Goal: Task Accomplishment & Management: Use online tool/utility

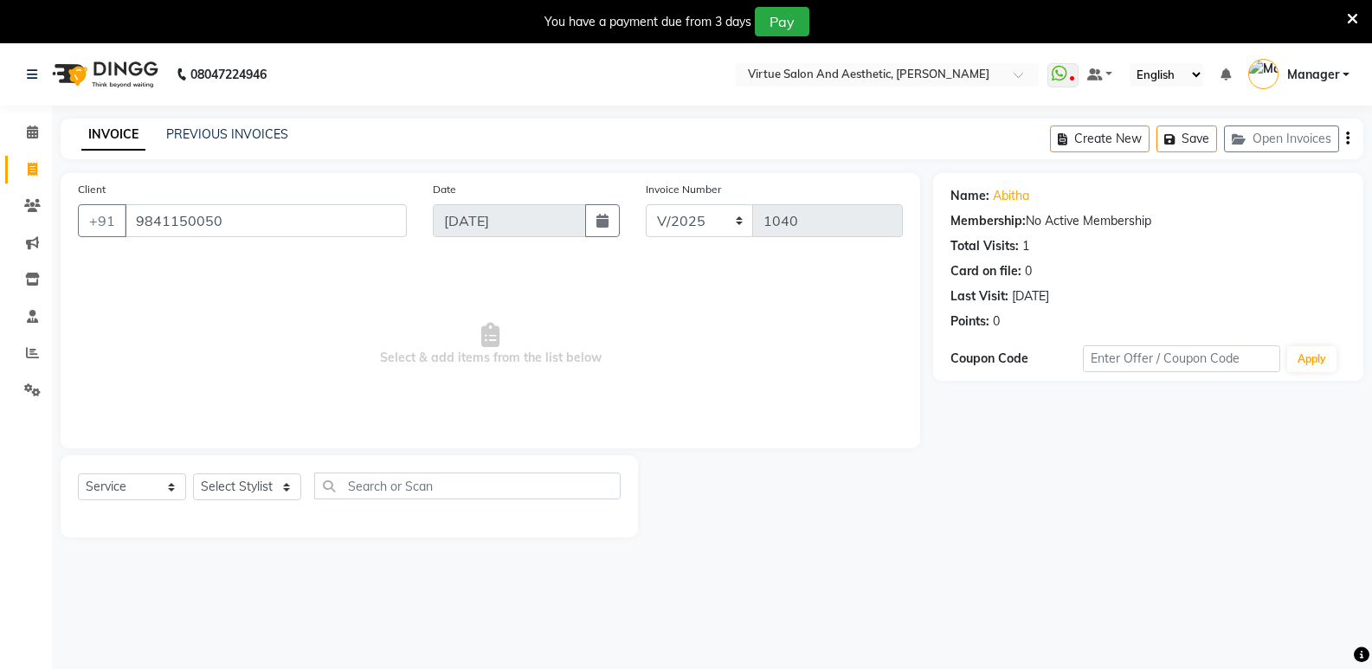
select select "service"
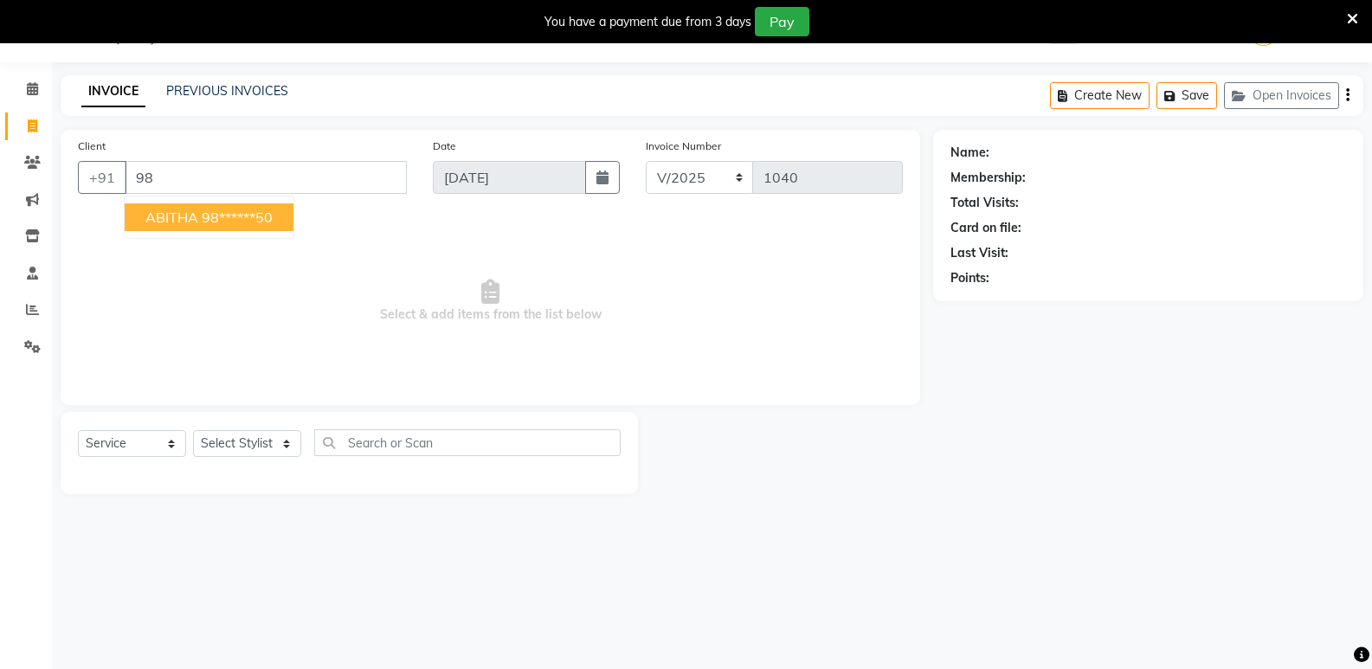
type input "9"
click at [229, 207] on button "Meena 97******48" at bounding box center [205, 217] width 160 height 28
type input "97******48"
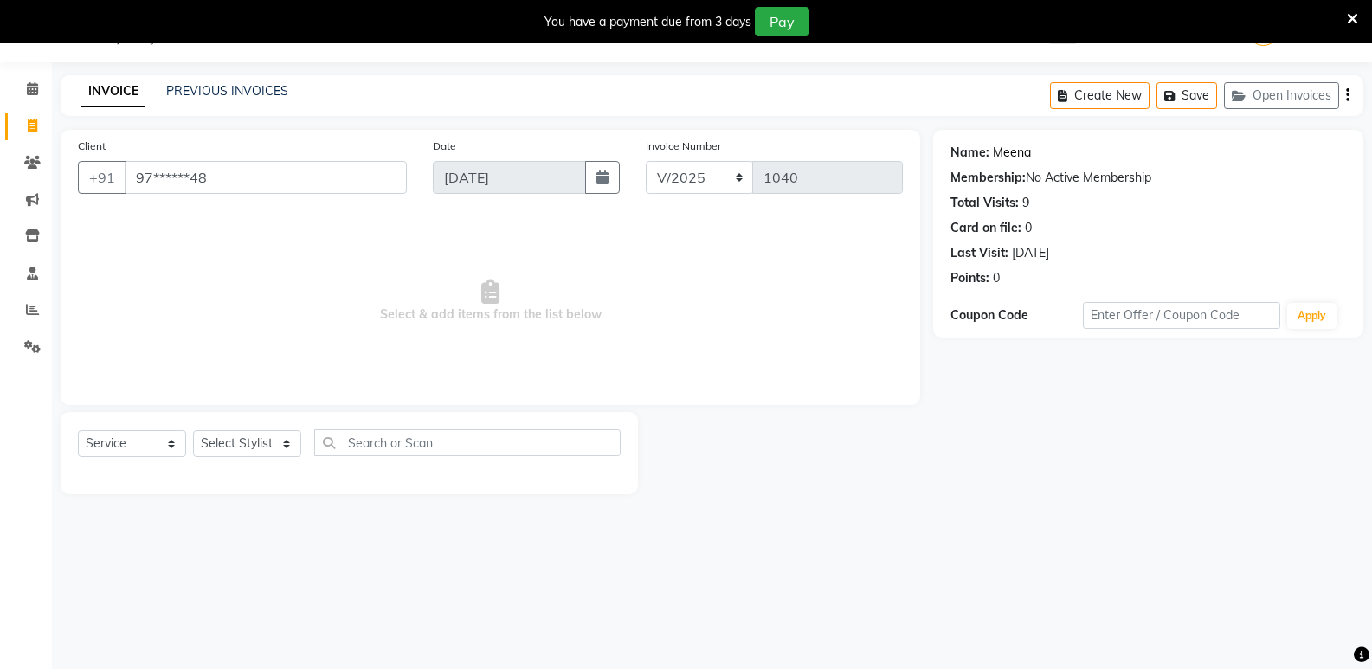
click at [1009, 155] on link "Meena" at bounding box center [1012, 153] width 38 height 18
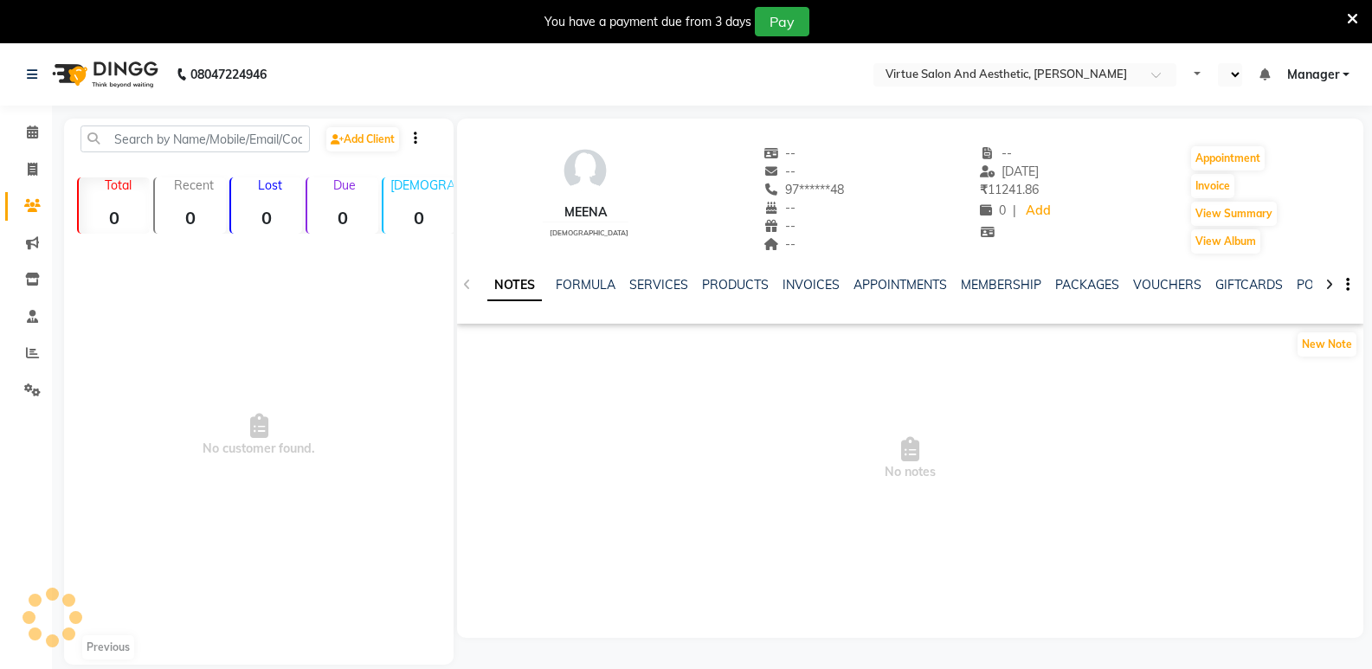
select select "en"
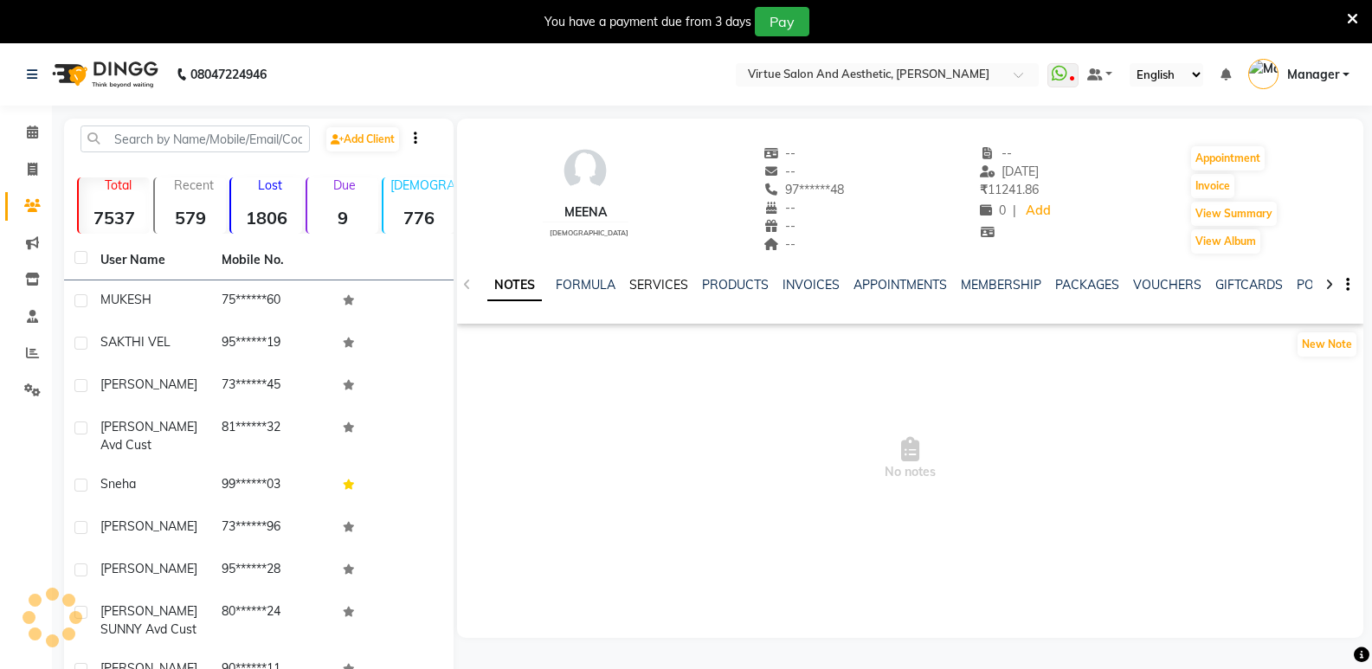
click at [649, 285] on link "SERVICES" at bounding box center [658, 285] width 59 height 16
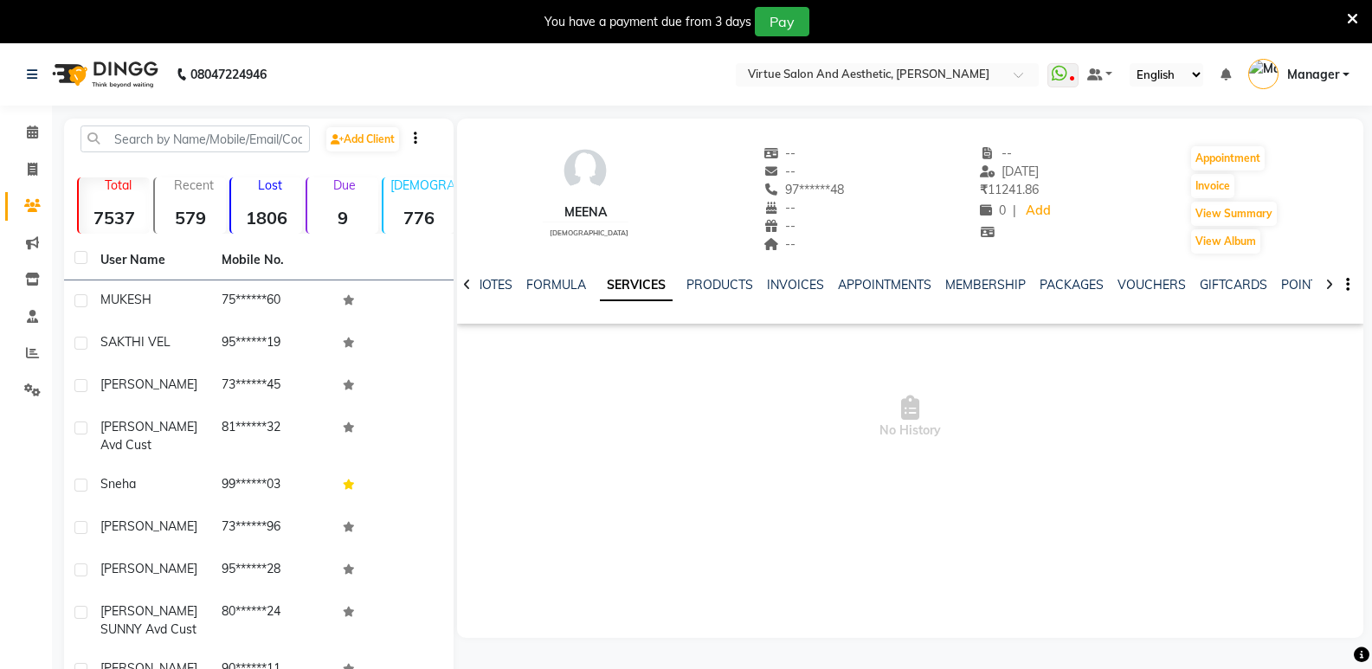
click at [649, 285] on link "SERVICES" at bounding box center [636, 285] width 73 height 31
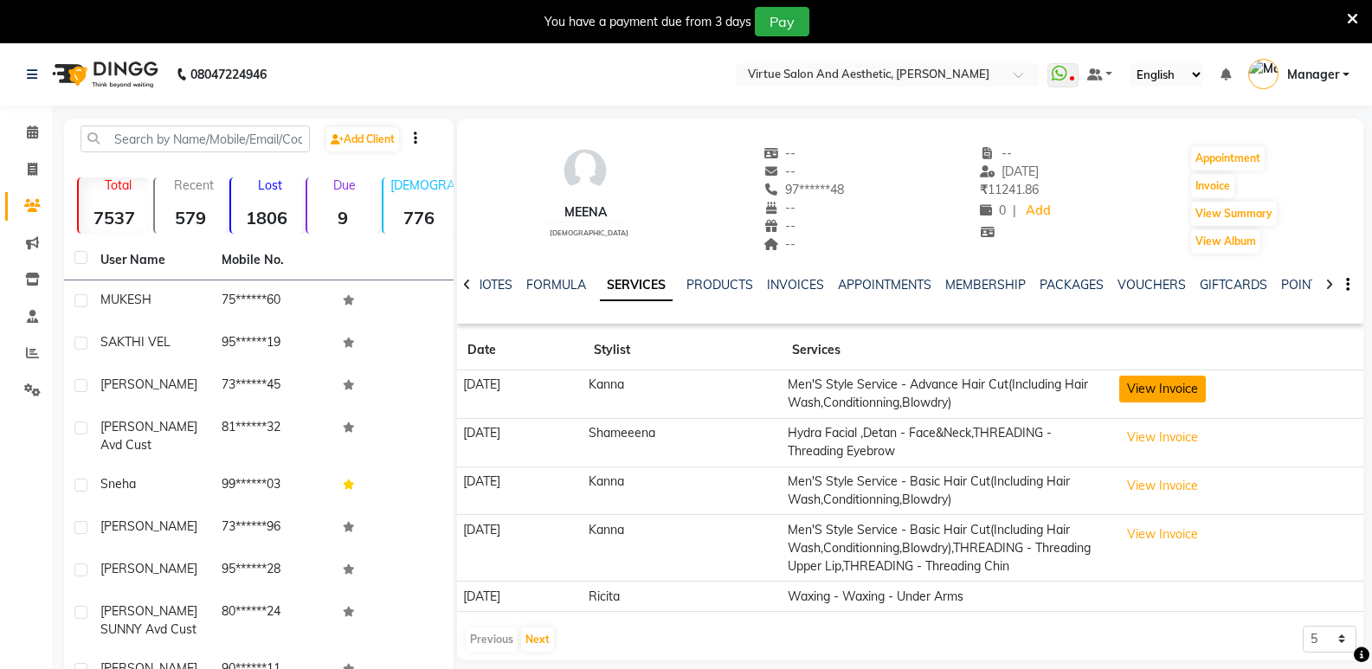
click at [1206, 381] on button "View Invoice" at bounding box center [1162, 389] width 87 height 27
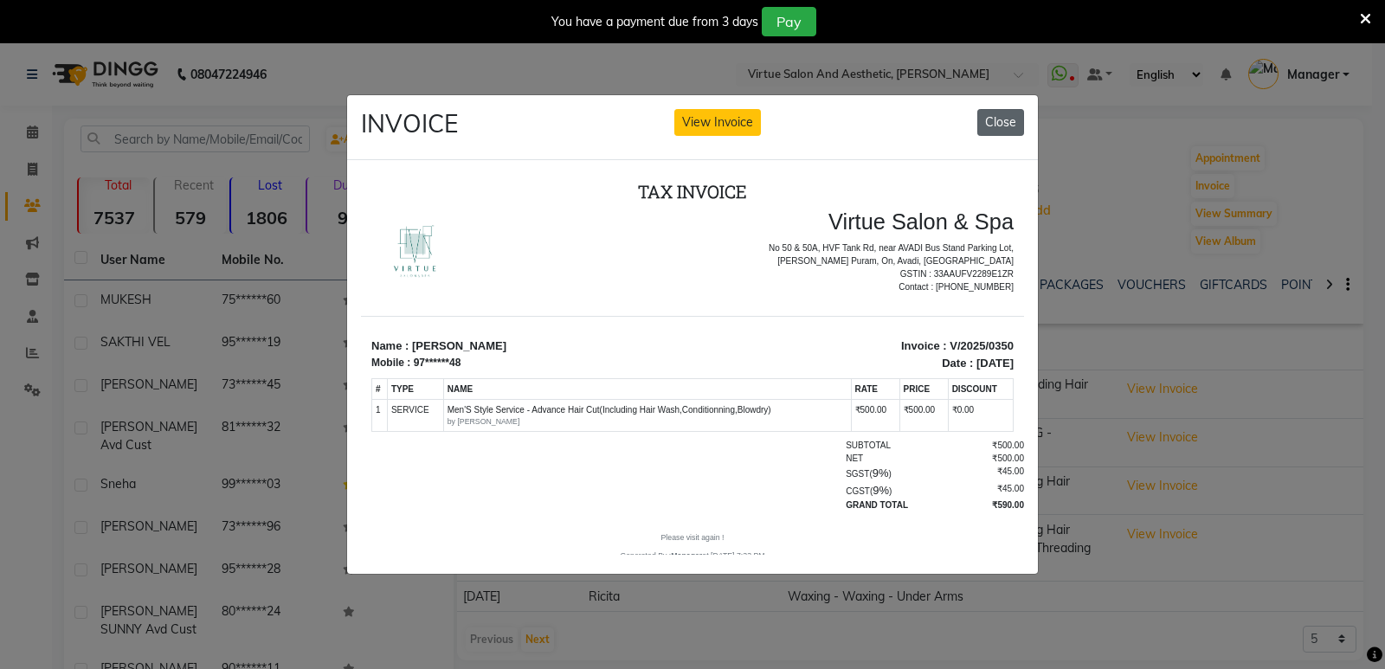
click at [995, 115] on button "Close" at bounding box center [1000, 122] width 47 height 27
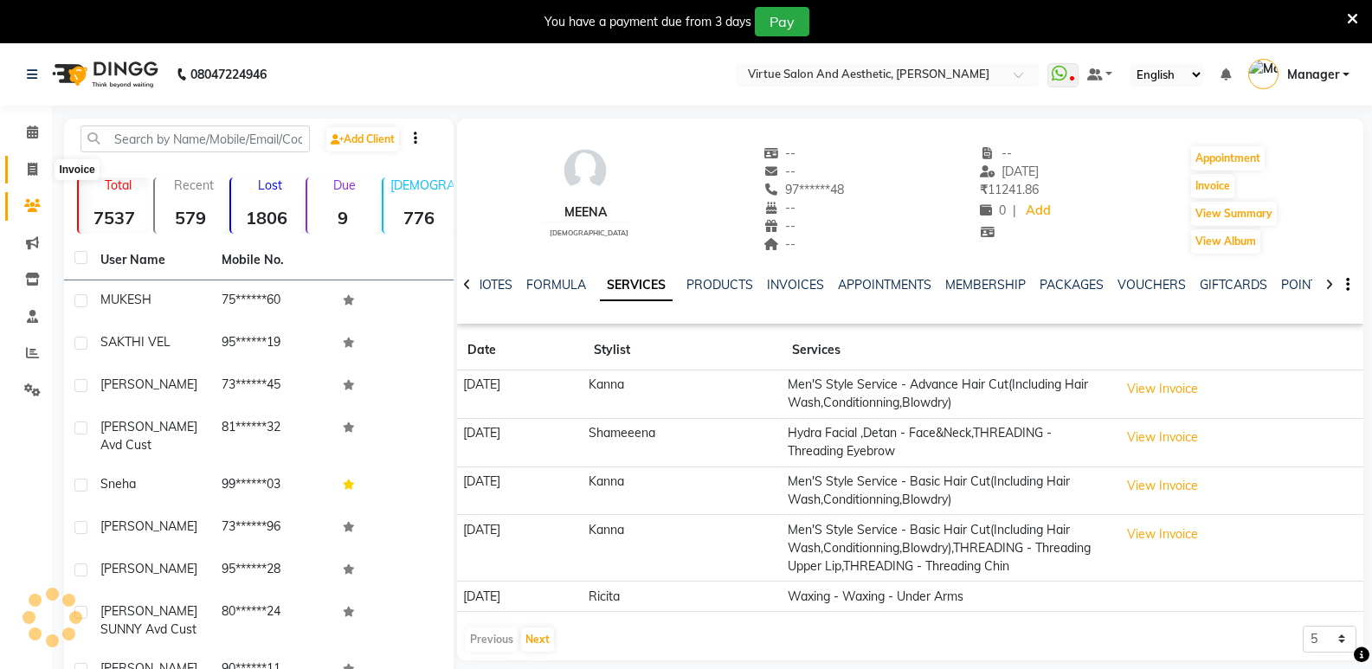
click at [37, 170] on icon at bounding box center [33, 169] width 10 height 13
select select "service"
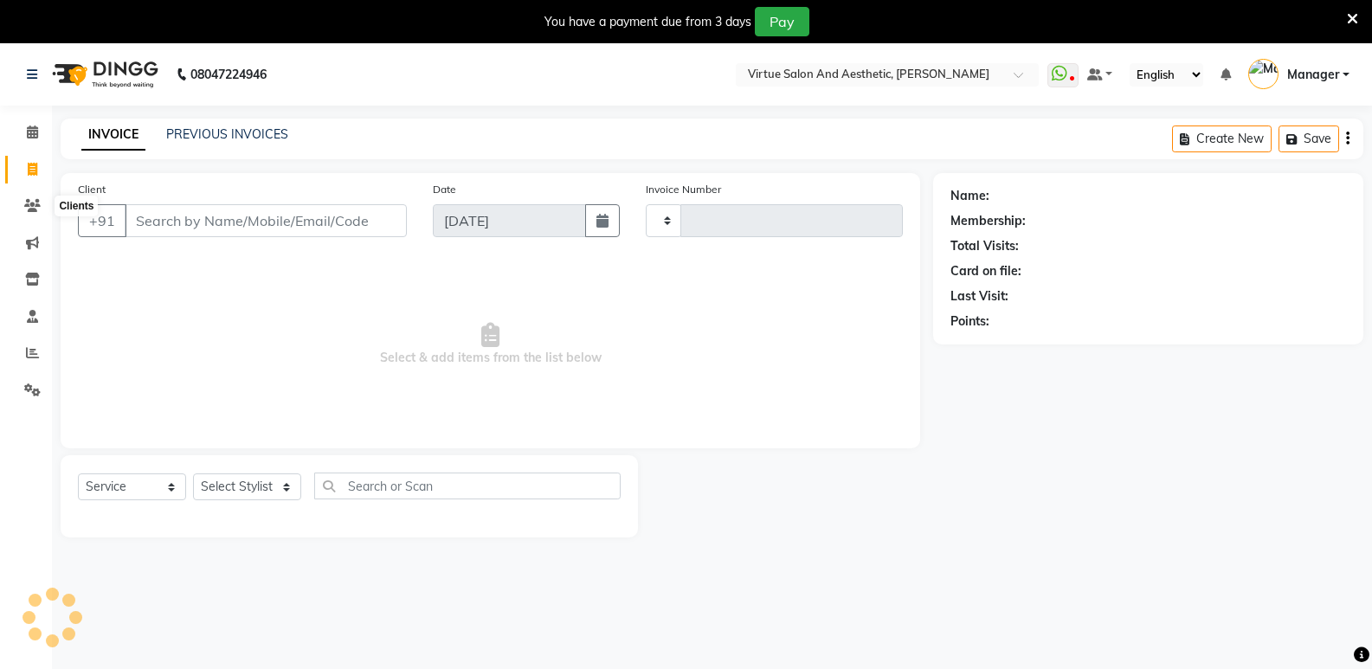
scroll to position [43, 0]
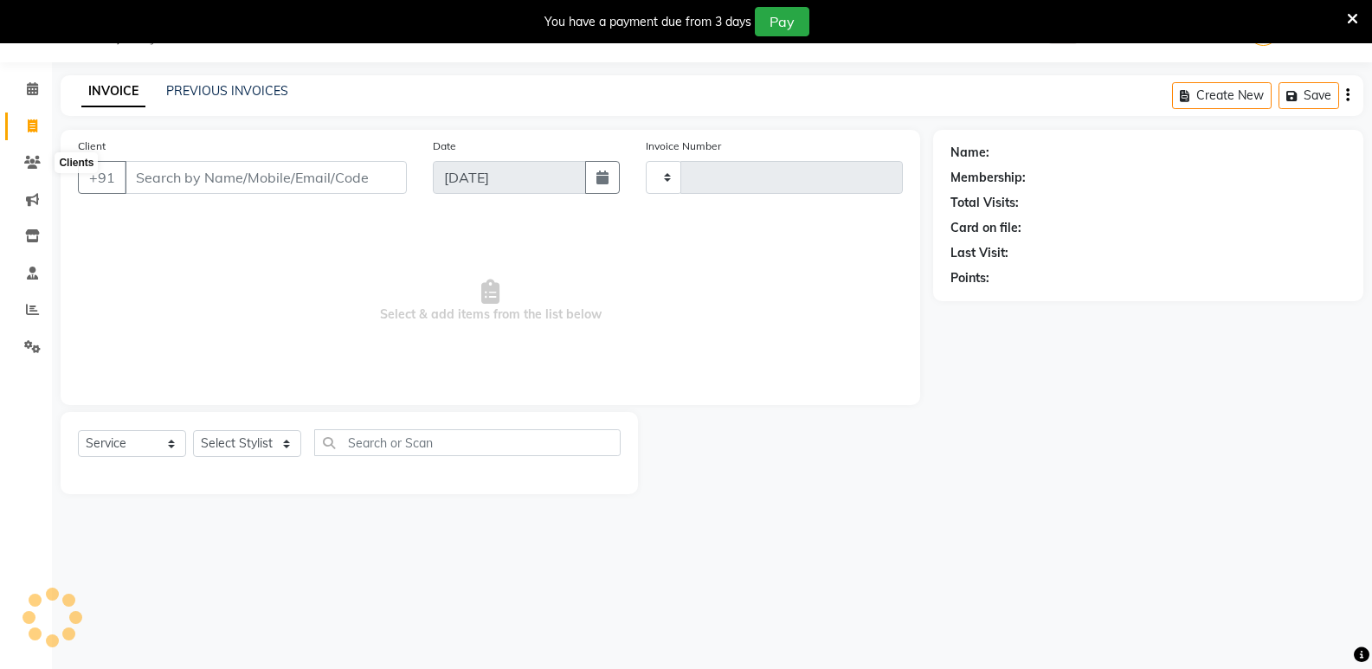
type input "1040"
select select "4611"
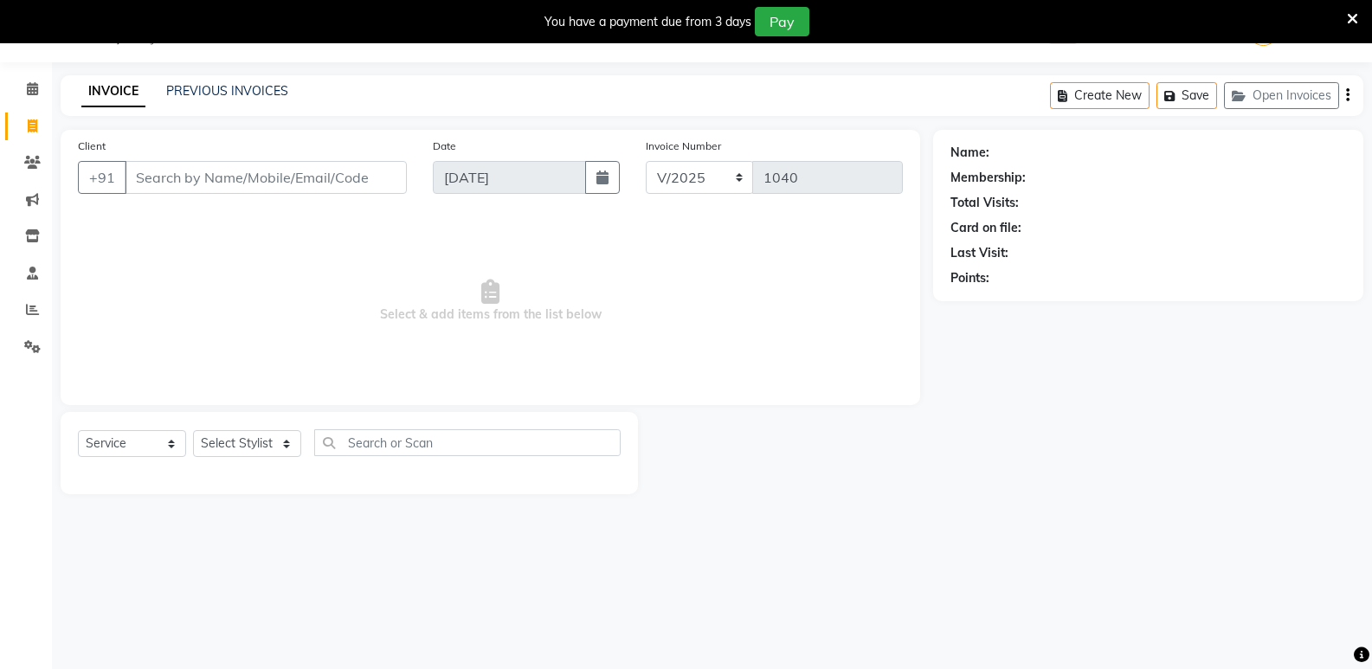
click at [177, 173] on input "Client" at bounding box center [266, 177] width 282 height 33
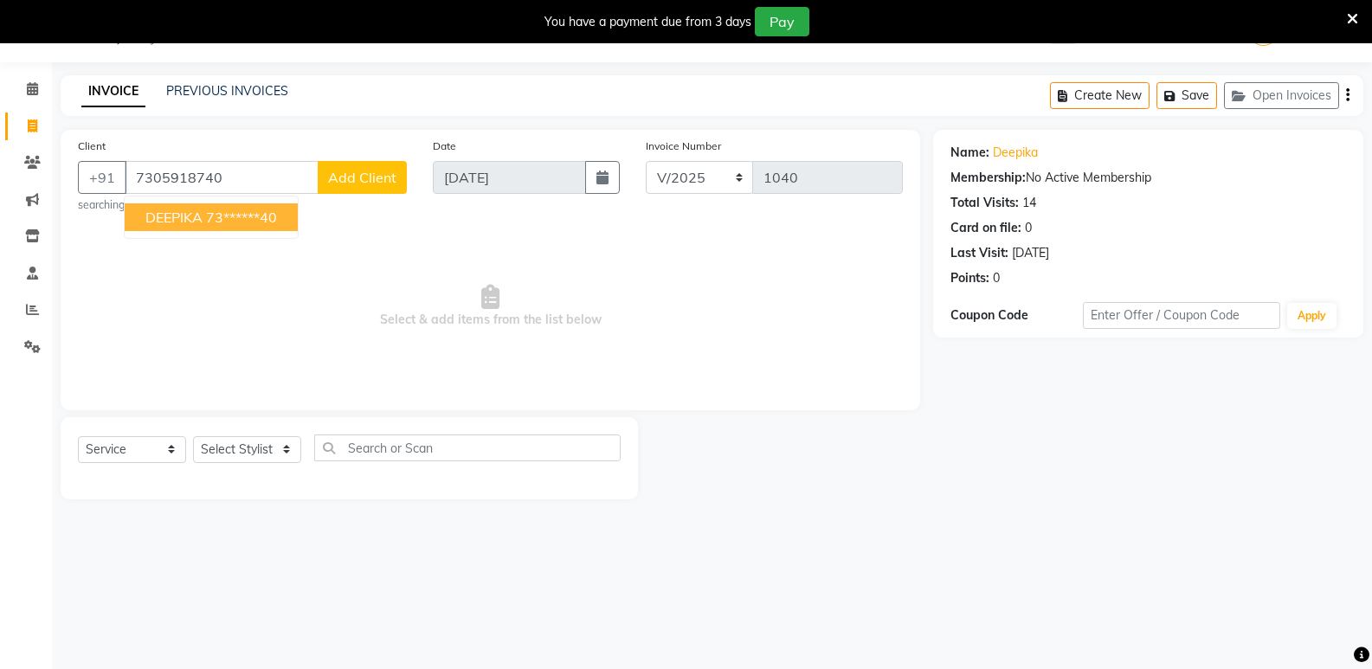
click at [182, 207] on button "DEEPIKA 73******40" at bounding box center [211, 217] width 173 height 28
type input "73******40"
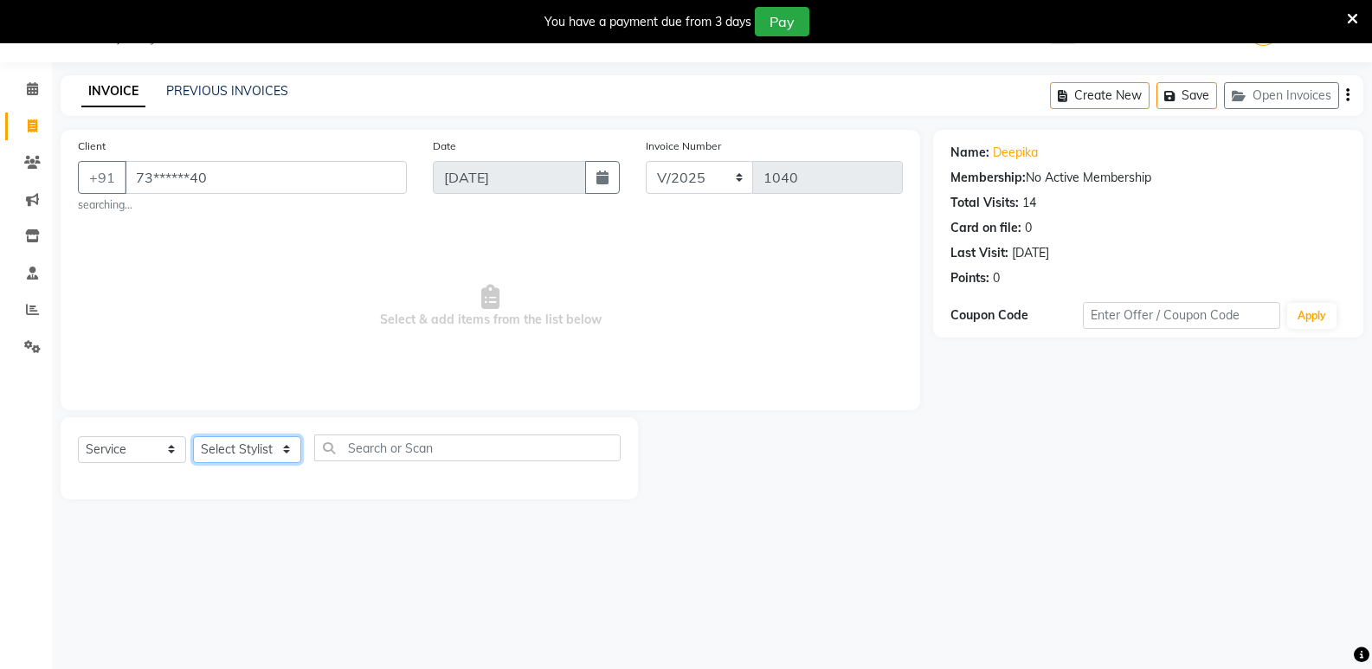
click at [240, 447] on select "Select Stylist ADMIN Akhila Ashwini CATHELIN Inba Kanna Mahesh Manager MONICA N…" at bounding box center [247, 449] width 108 height 27
select select "41933"
click at [193, 436] on select "Select Stylist ADMIN Akhila Ashwini CATHELIN Inba Kanna Mahesh Manager MONICA N…" at bounding box center [247, 449] width 108 height 27
click at [375, 449] on input "text" at bounding box center [467, 448] width 306 height 27
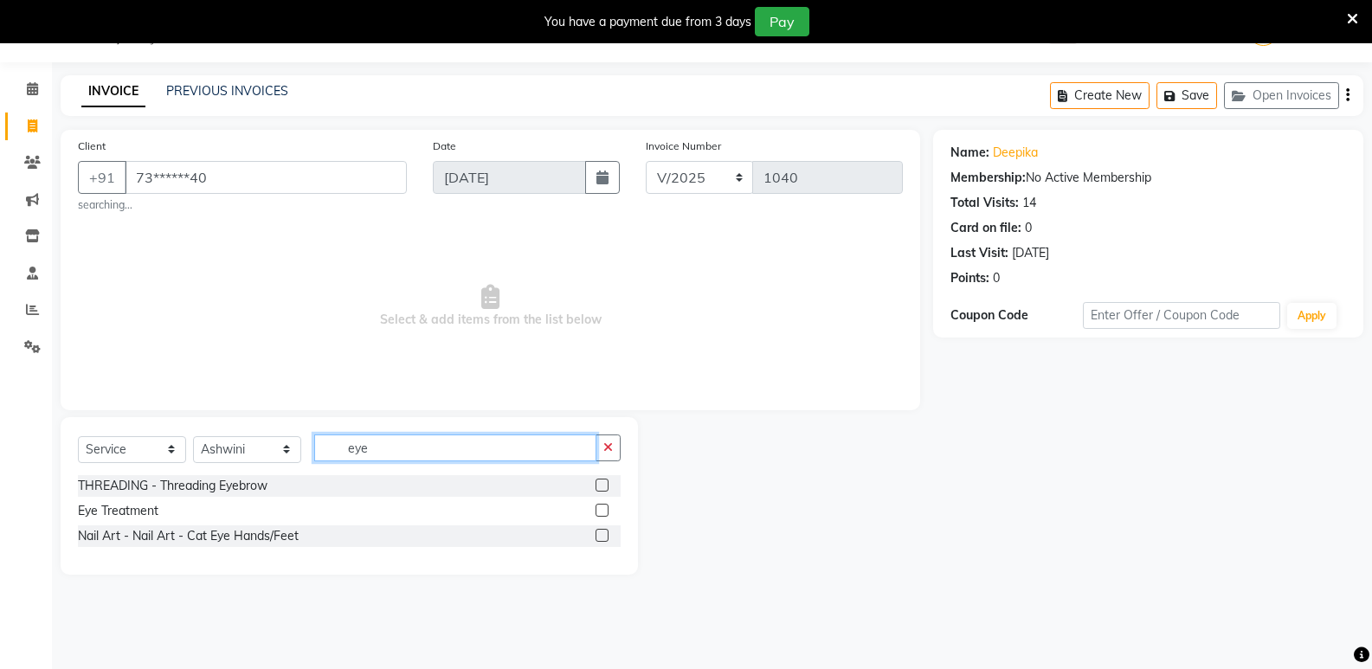
type input "eye"
click at [605, 488] on label at bounding box center [601, 485] width 13 height 13
click at [605, 488] on input "checkbox" at bounding box center [600, 485] width 11 height 11
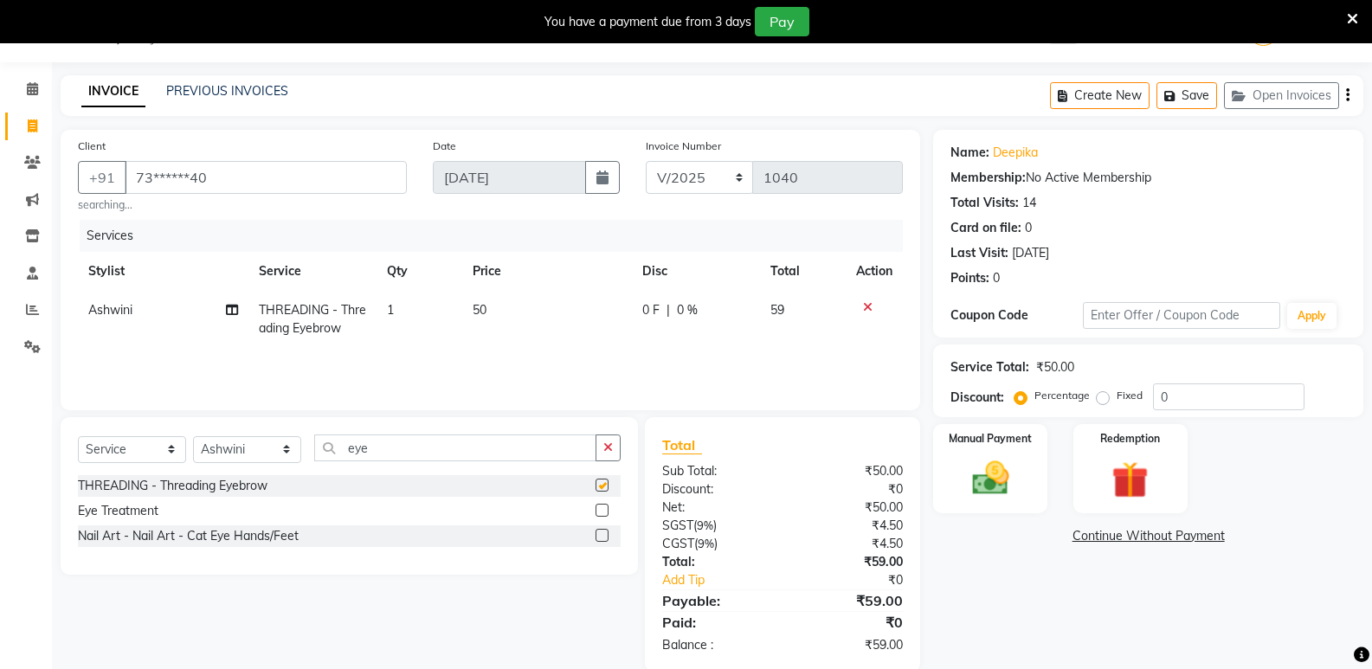
checkbox input "false"
click at [1002, 475] on img at bounding box center [989, 478] width 61 height 44
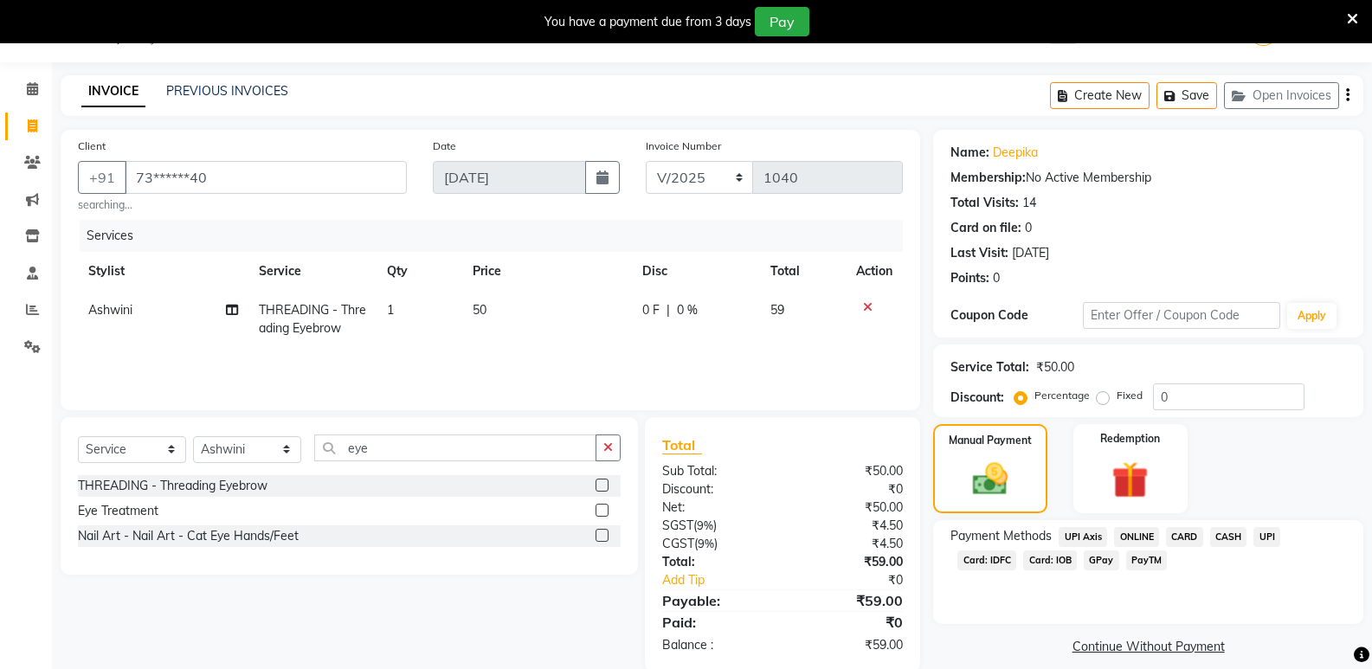
click at [1132, 533] on span "ONLINE" at bounding box center [1136, 537] width 45 height 20
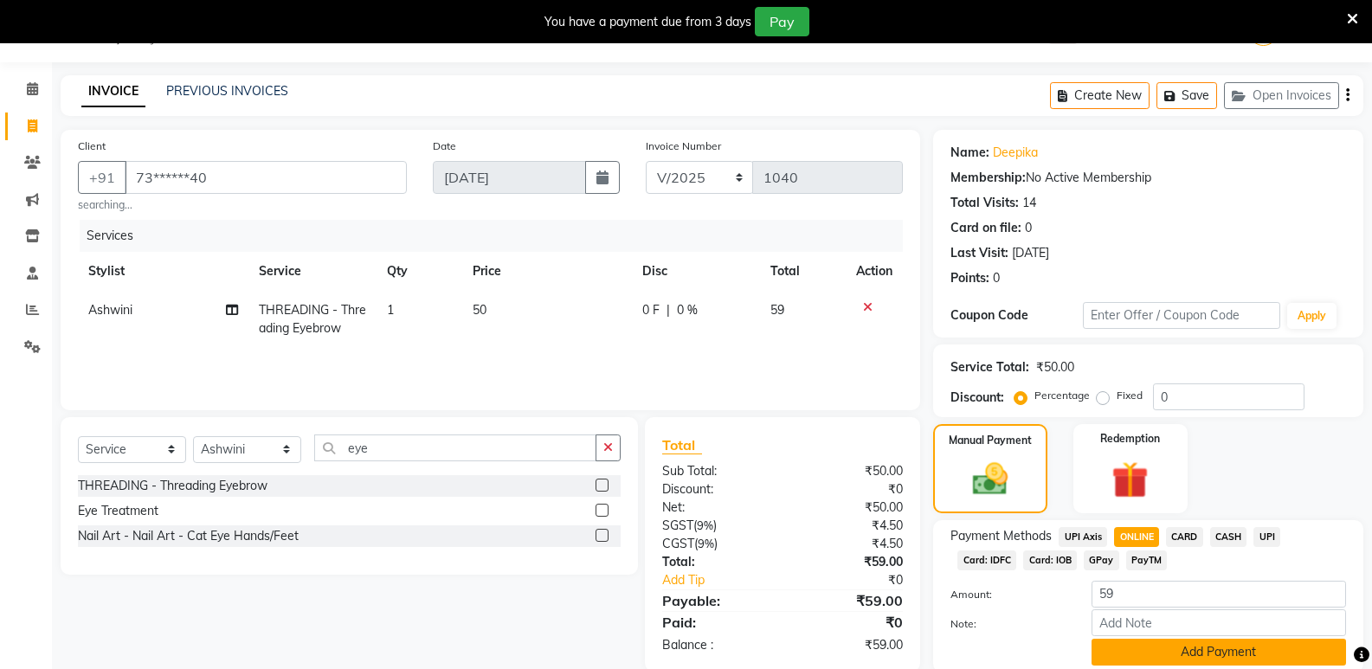
click at [1154, 653] on button "Add Payment" at bounding box center [1218, 652] width 254 height 27
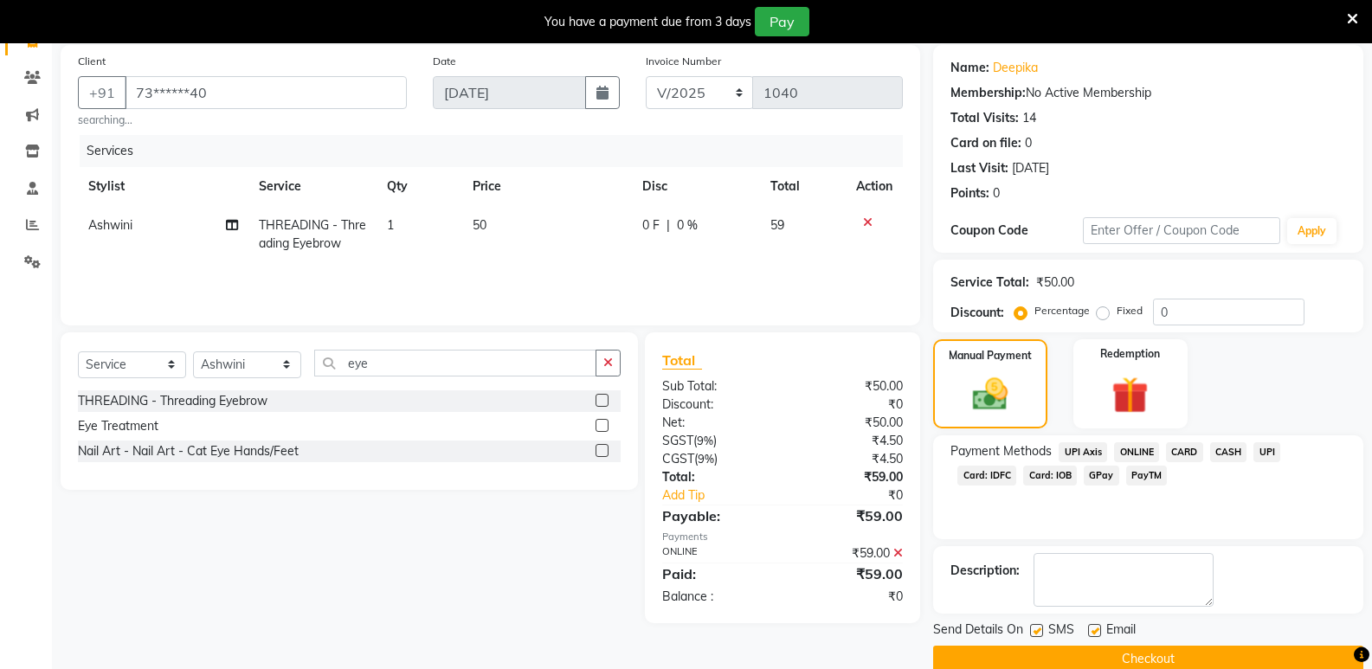
scroll to position [158, 0]
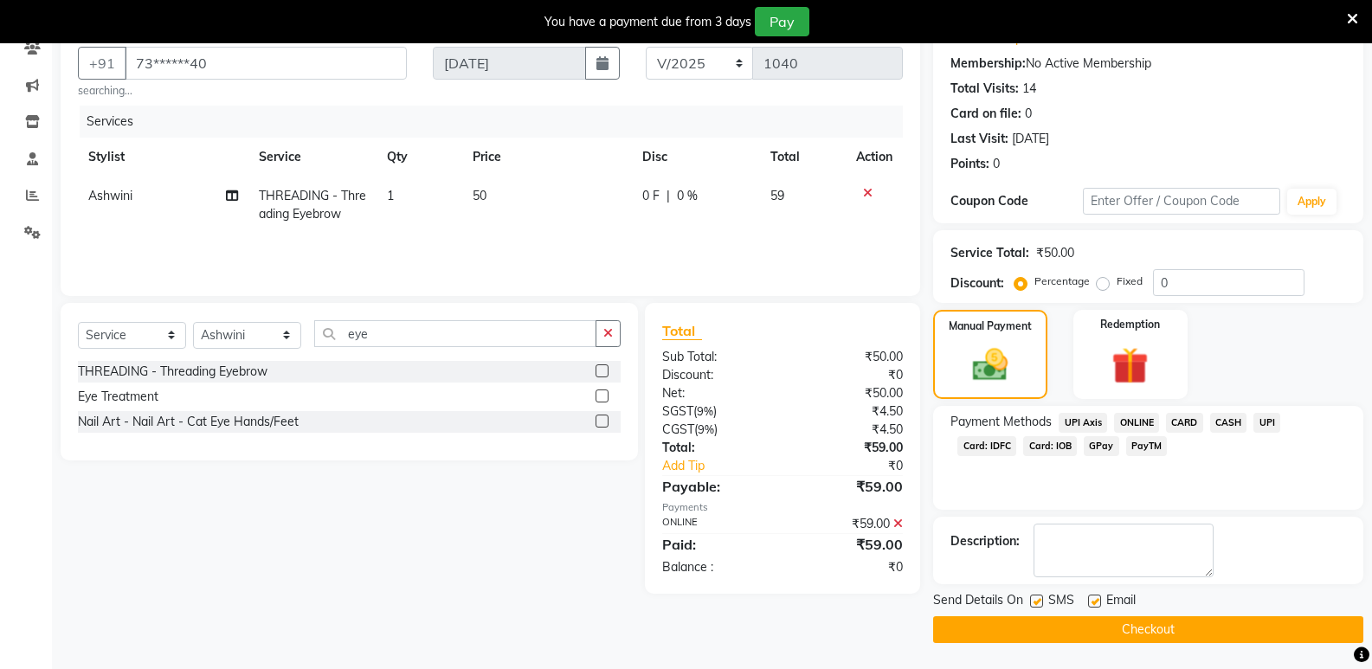
click at [1025, 629] on button "Checkout" at bounding box center [1148, 629] width 430 height 27
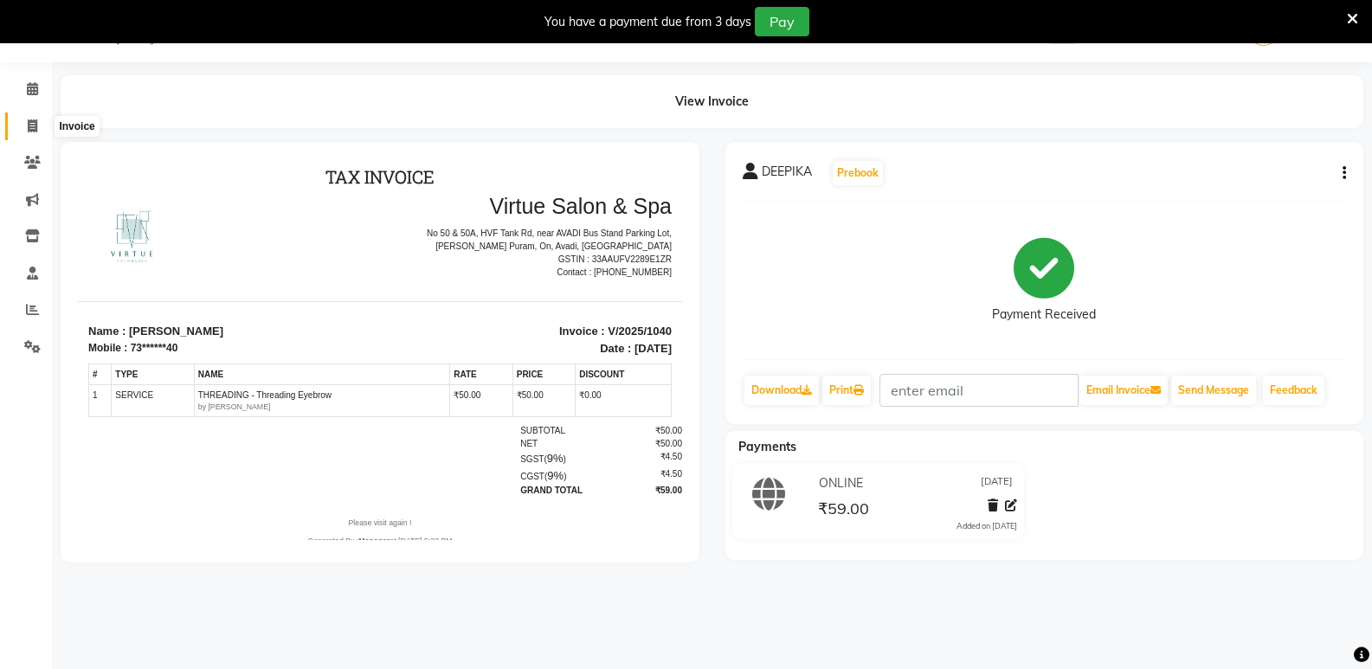
click at [41, 124] on span at bounding box center [32, 127] width 30 height 20
select select "service"
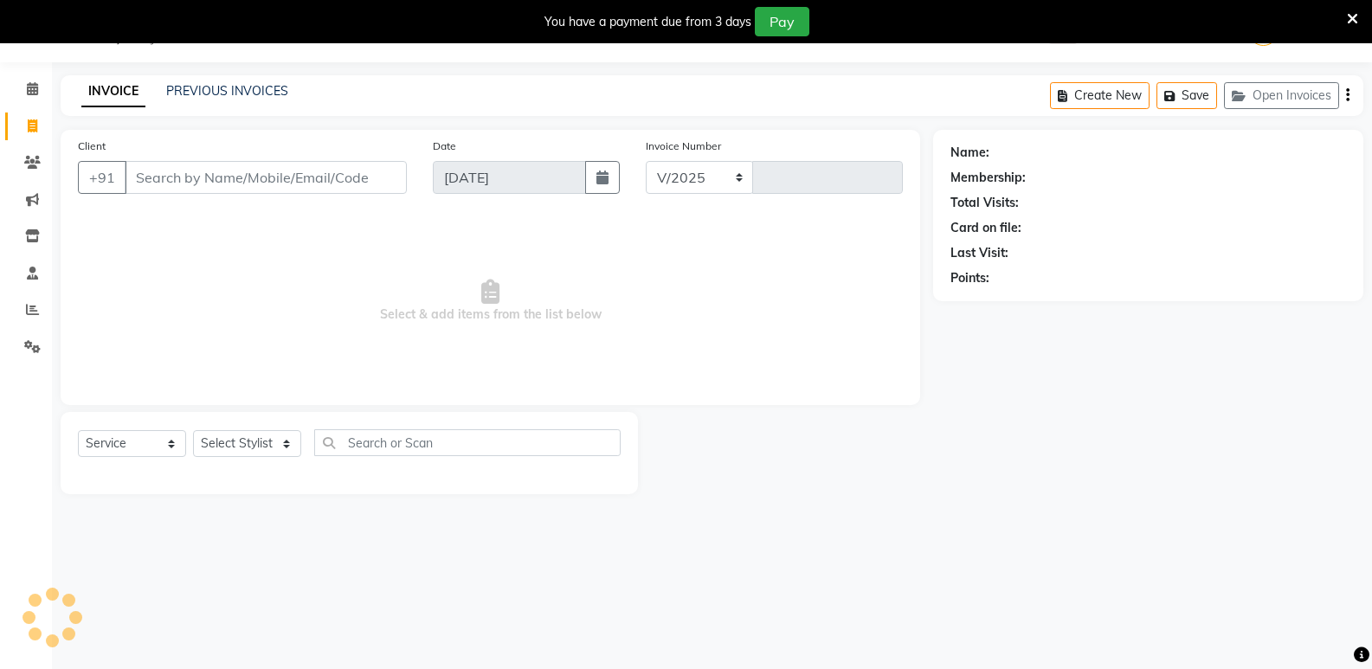
select select "4611"
type input "1041"
click at [188, 92] on link "PREVIOUS INVOICES" at bounding box center [227, 91] width 122 height 16
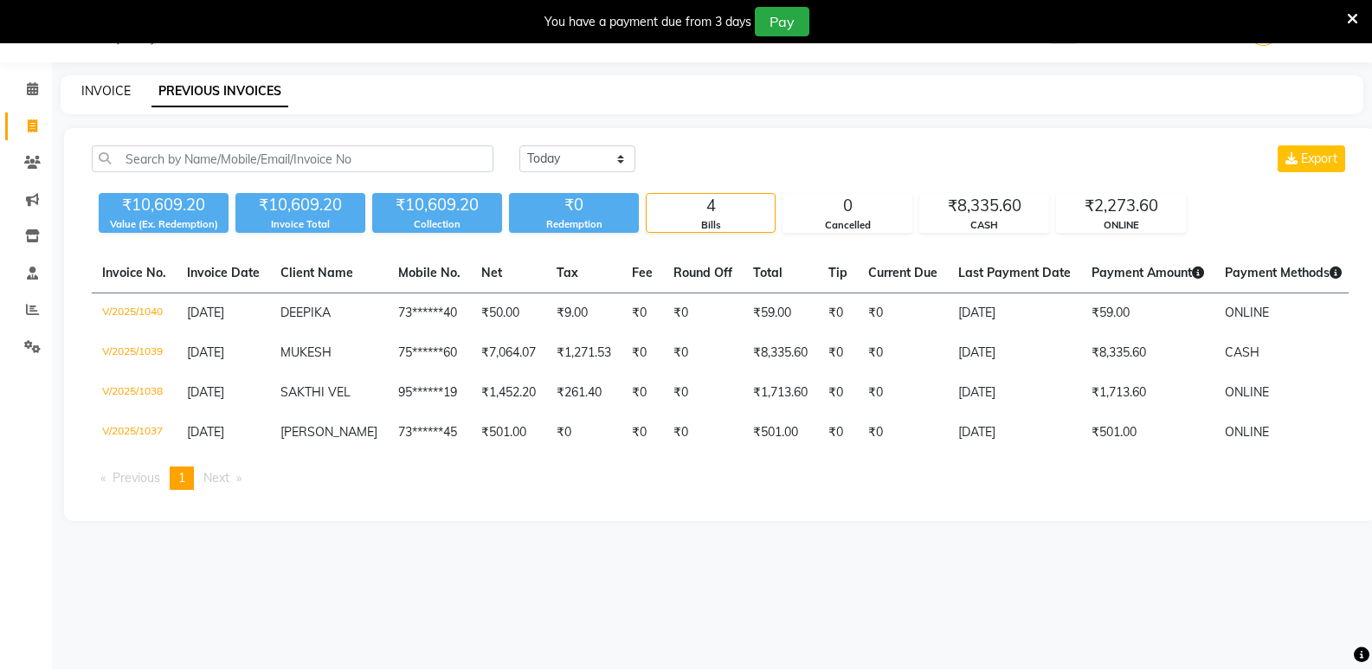
click at [107, 87] on link "INVOICE" at bounding box center [105, 91] width 49 height 16
select select "service"
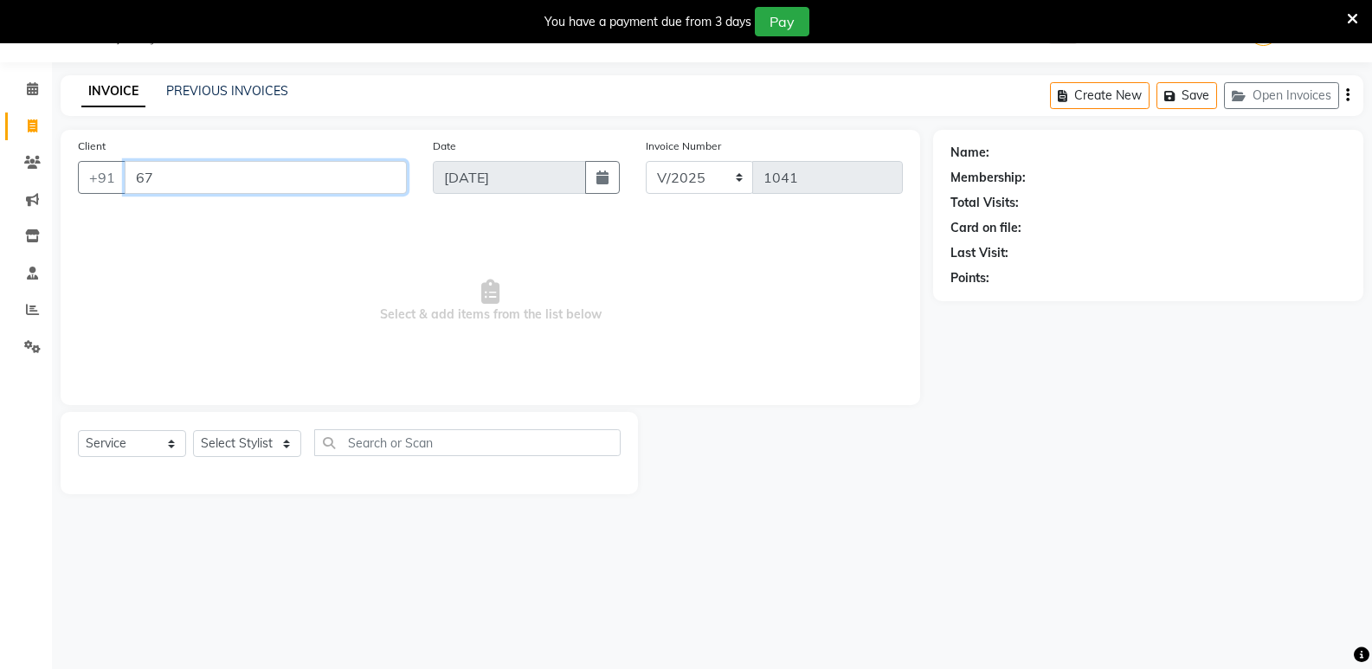
type input "6"
